Goal: Find specific page/section: Find specific page/section

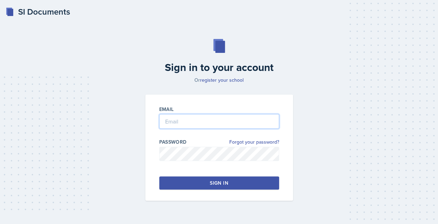
type input "[EMAIL_ADDRESS][DOMAIN_NAME]"
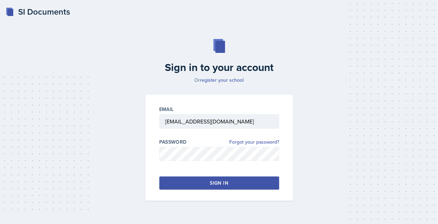
click at [201, 180] on button "Sign in" at bounding box center [219, 183] width 120 height 13
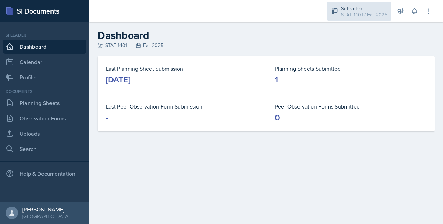
click at [366, 14] on div "STAT 1401 / Fall 2025" at bounding box center [364, 14] width 46 height 7
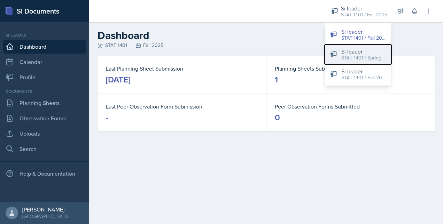
click at [350, 50] on div "Si leader" at bounding box center [363, 51] width 45 height 8
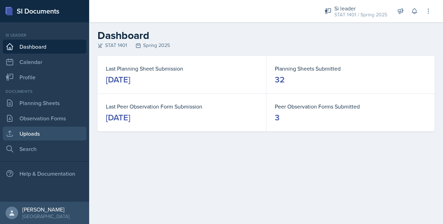
click at [40, 134] on link "Uploads" at bounding box center [45, 134] width 84 height 14
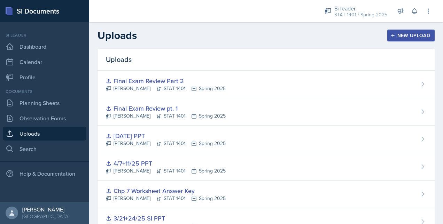
click at [442, 19] on html "SI Documents Si leader Dashboard Calendar Profile Documents Planning Sheets Obs…" at bounding box center [221, 112] width 443 height 224
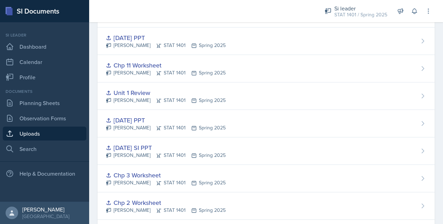
scroll to position [575, 0]
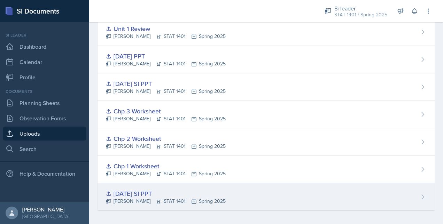
click at [129, 190] on div "[DATE] SI PPT" at bounding box center [166, 193] width 120 height 9
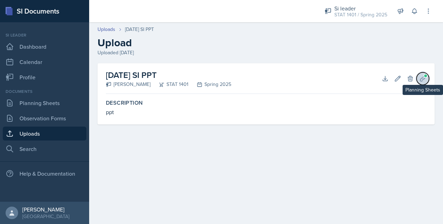
click at [421, 76] on icon at bounding box center [422, 78] width 7 height 7
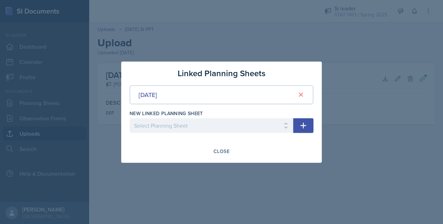
click at [340, 117] on div at bounding box center [221, 112] width 443 height 224
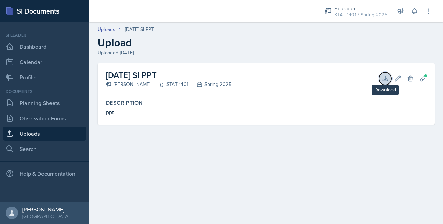
click at [384, 79] on icon at bounding box center [385, 78] width 7 height 7
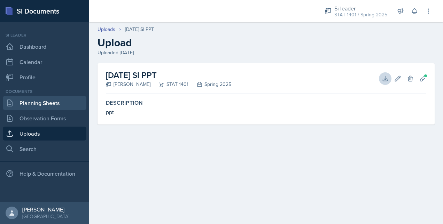
click at [58, 105] on link "Planning Sheets" at bounding box center [45, 103] width 84 height 14
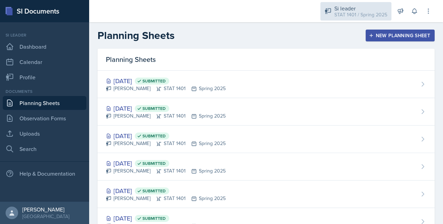
click at [351, 16] on div "STAT 1401 / Spring 2025" at bounding box center [360, 14] width 53 height 7
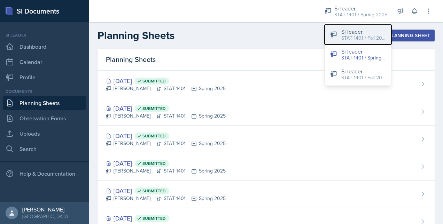
click at [343, 32] on div "Si leader" at bounding box center [363, 32] width 45 height 8
